Goal: Task Accomplishment & Management: Manage account settings

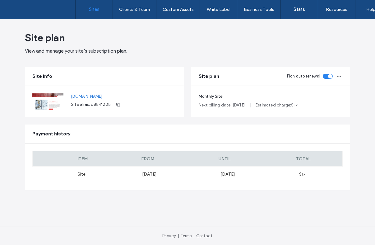
click at [95, 14] on link "Sites" at bounding box center [94, 9] width 37 height 19
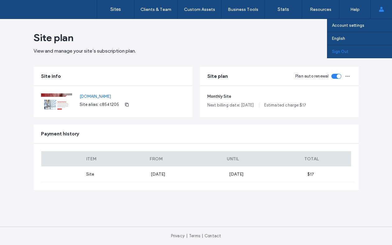
click at [361, 54] on link "Sign Out" at bounding box center [362, 51] width 60 height 13
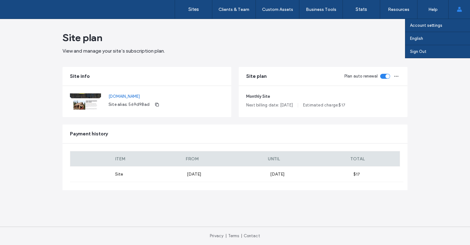
click at [459, 7] on use at bounding box center [459, 9] width 5 height 5
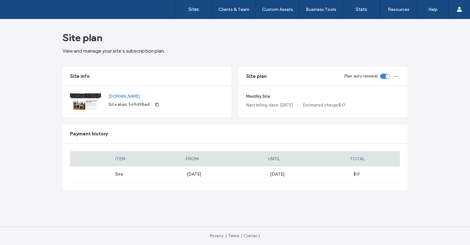
click at [366, 42] on div "Site plan" at bounding box center [234, 37] width 345 height 12
